Goal: Entertainment & Leisure: Consume media (video, audio)

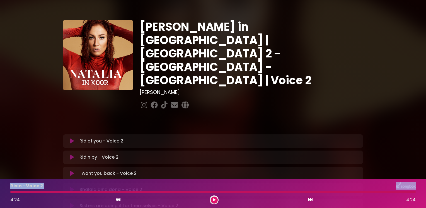
click at [73, 138] on icon at bounding box center [72, 141] width 4 height 6
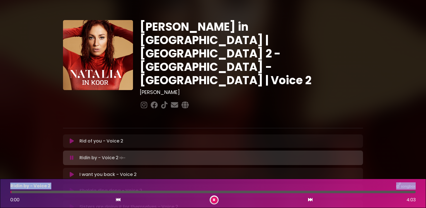
click at [71, 138] on icon at bounding box center [72, 141] width 4 height 6
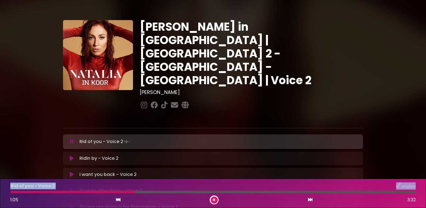
click at [215, 201] on icon at bounding box center [214, 199] width 2 height 3
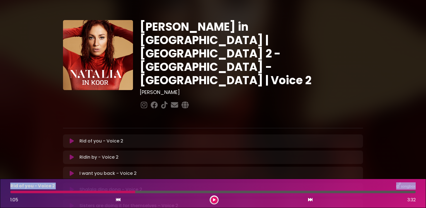
click at [214, 198] on button at bounding box center [214, 200] width 7 height 7
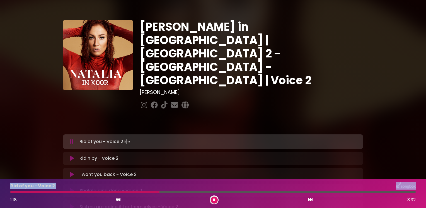
click at [215, 198] on icon at bounding box center [214, 199] width 2 height 3
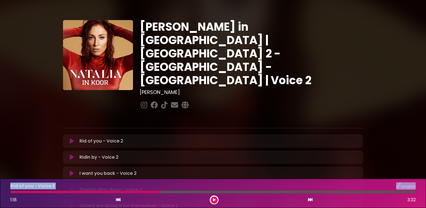
click at [214, 201] on icon at bounding box center [214, 199] width 3 height 3
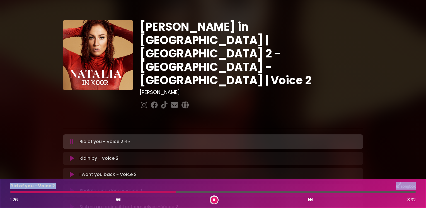
click at [214, 200] on icon at bounding box center [214, 199] width 2 height 3
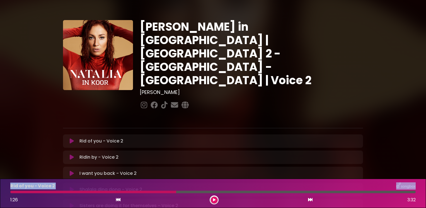
click at [214, 200] on icon at bounding box center [214, 199] width 3 height 3
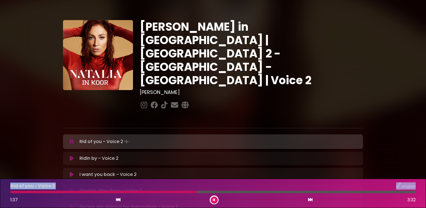
click at [214, 199] on icon at bounding box center [214, 199] width 2 height 3
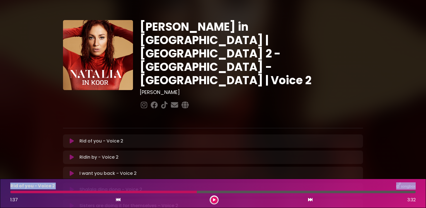
click at [214, 199] on icon at bounding box center [214, 199] width 3 height 3
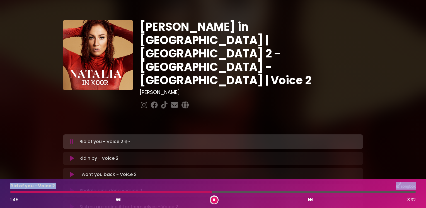
click at [214, 199] on icon at bounding box center [214, 199] width 2 height 3
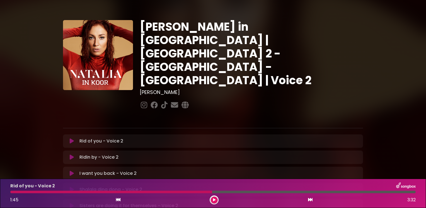
click at [212, 196] on div at bounding box center [214, 200] width 9 height 9
click at [213, 199] on icon at bounding box center [214, 199] width 3 height 3
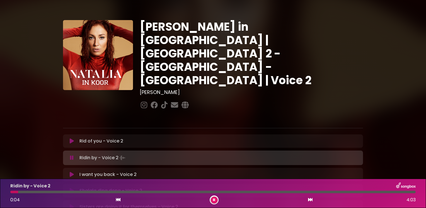
click at [71, 138] on icon at bounding box center [72, 141] width 4 height 6
click at [72, 138] on icon at bounding box center [72, 141] width 4 height 6
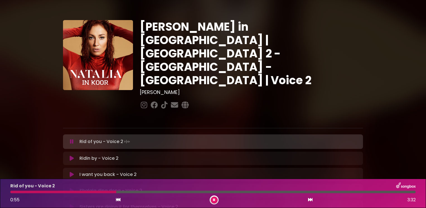
drag, startPoint x: 114, startPoint y: 194, endPoint x: 110, endPoint y: 194, distance: 4.2
click at [109, 194] on div "Rid of you - Voice 2 0:55 3:32" at bounding box center [213, 193] width 412 height 22
drag, startPoint x: 117, startPoint y: 192, endPoint x: 102, endPoint y: 191, distance: 15.6
click at [102, 191] on div at bounding box center [56, 192] width 92 height 3
drag, startPoint x: 102, startPoint y: 191, endPoint x: 71, endPoint y: 189, distance: 30.3
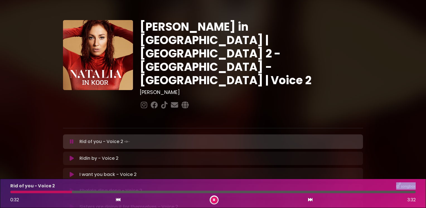
click at [71, 189] on div "Rid of you - Voice 2 0:32 3:32" at bounding box center [213, 193] width 412 height 22
drag, startPoint x: 57, startPoint y: 196, endPoint x: 52, endPoint y: 196, distance: 5.0
click at [52, 196] on div "0:21 3:32" at bounding box center [213, 200] width 412 height 9
drag, startPoint x: 116, startPoint y: 192, endPoint x: 60, endPoint y: 191, distance: 55.5
click at [60, 191] on div at bounding box center [35, 192] width 51 height 3
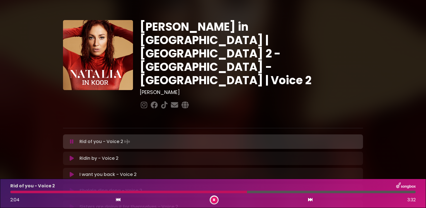
drag, startPoint x: 242, startPoint y: 196, endPoint x: 228, endPoint y: 197, distance: 14.0
click at [221, 199] on div "2:04 3:32" at bounding box center [213, 200] width 412 height 9
click at [247, 194] on div "Rid of you - Voice 2 2:06 3:32" at bounding box center [213, 193] width 412 height 22
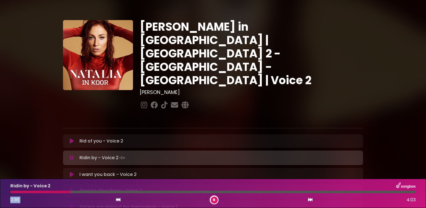
click at [70, 138] on icon at bounding box center [72, 141] width 4 height 6
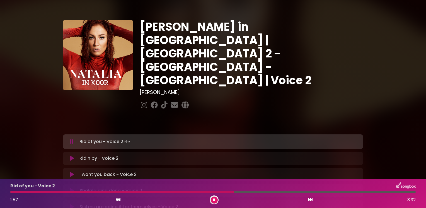
drag, startPoint x: 142, startPoint y: 149, endPoint x: 142, endPoint y: 130, distance: 19.0
drag, startPoint x: 241, startPoint y: 194, endPoint x: 227, endPoint y: 194, distance: 14.0
click at [227, 194] on div "Rid of you - Voice 2 2:02 3:32" at bounding box center [213, 193] width 412 height 22
drag, startPoint x: 244, startPoint y: 192, endPoint x: 118, endPoint y: 188, distance: 125.9
click at [118, 188] on div "Rid of you - Voice 2 0:56 3:32" at bounding box center [213, 193] width 412 height 22
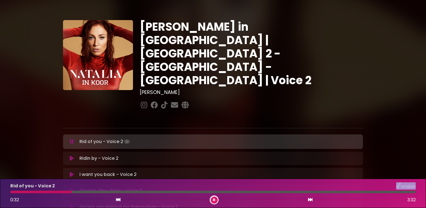
click at [71, 139] on icon at bounding box center [72, 142] width 4 height 6
